Goal: Information Seeking & Learning: Learn about a topic

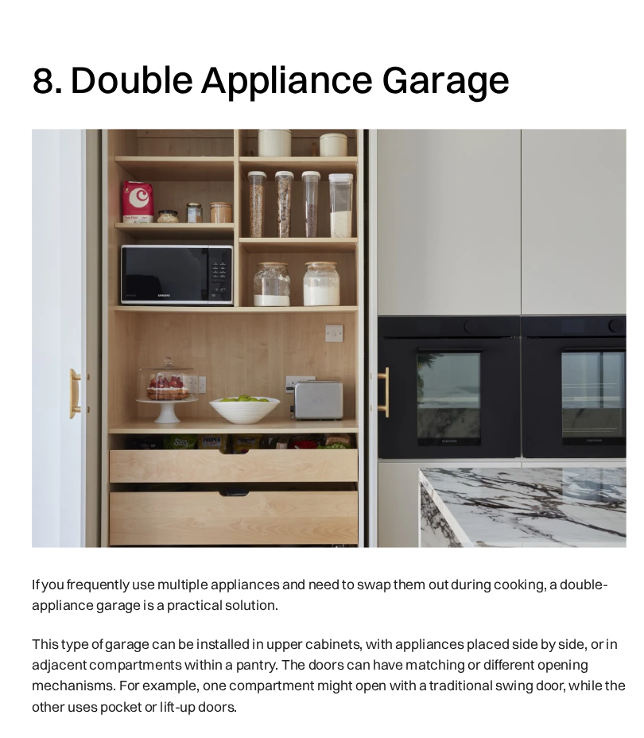
scroll to position [6039, 0]
